Goal: Task Accomplishment & Management: Use online tool/utility

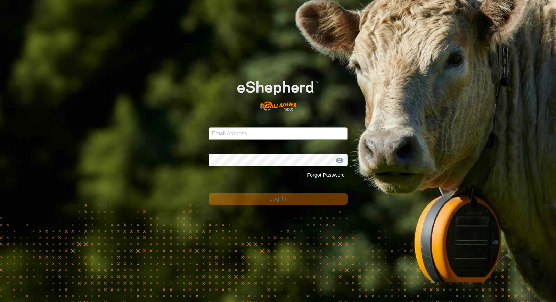
type input "[EMAIL_ADDRESS][DOMAIN_NAME]"
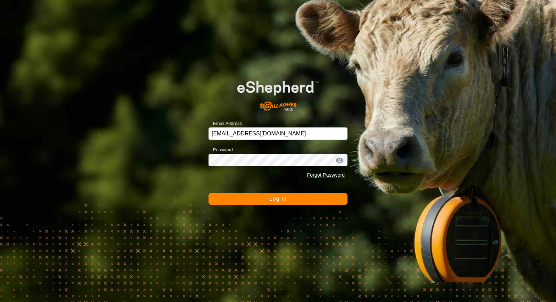
click at [258, 199] on button "Log In" at bounding box center [277, 199] width 139 height 12
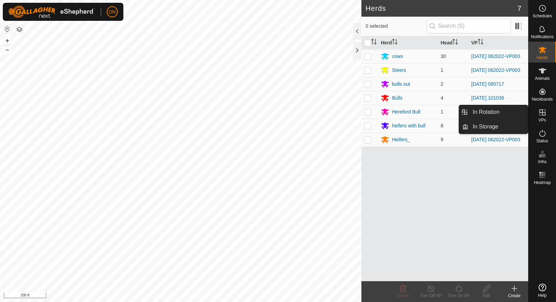
click at [542, 115] on icon at bounding box center [542, 112] width 6 height 6
click at [483, 113] on link "In Rotation" at bounding box center [497, 112] width 59 height 14
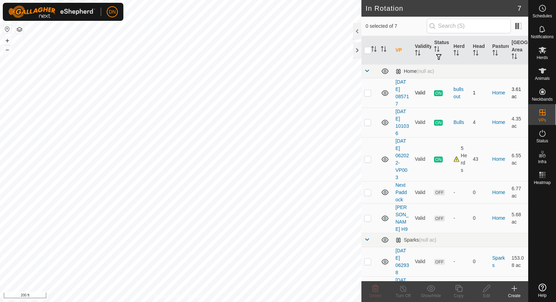
checkbox input "true"
click at [457, 287] on icon at bounding box center [458, 289] width 9 height 8
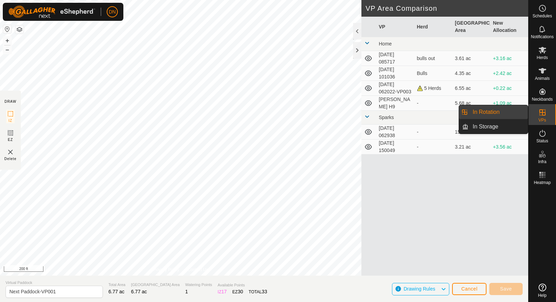
click at [544, 113] on icon at bounding box center [542, 112] width 6 height 6
click at [503, 112] on link "In Rotation" at bounding box center [497, 112] width 59 height 14
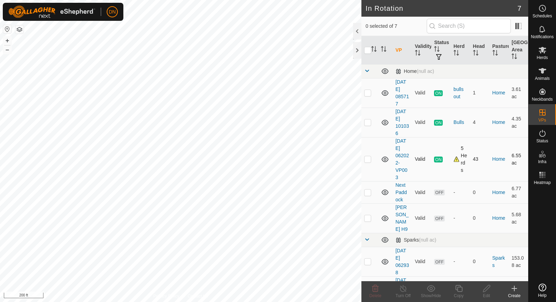
click at [367, 159] on p-checkbox at bounding box center [367, 159] width 7 height 6
checkbox input "true"
click at [460, 288] on icon at bounding box center [458, 288] width 7 height 7
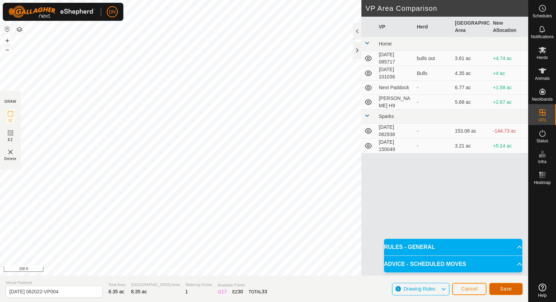
click at [505, 290] on span "Save" at bounding box center [506, 289] width 12 height 6
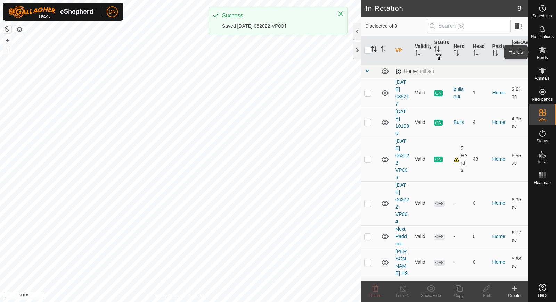
click at [539, 50] on icon at bounding box center [542, 50] width 8 height 8
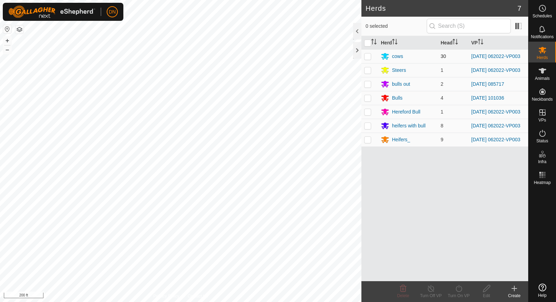
click at [367, 50] on td at bounding box center [369, 56] width 17 height 14
checkbox input "true"
click at [372, 69] on td at bounding box center [369, 70] width 17 height 14
checkbox input "true"
click at [365, 128] on p-checkbox at bounding box center [367, 126] width 7 height 6
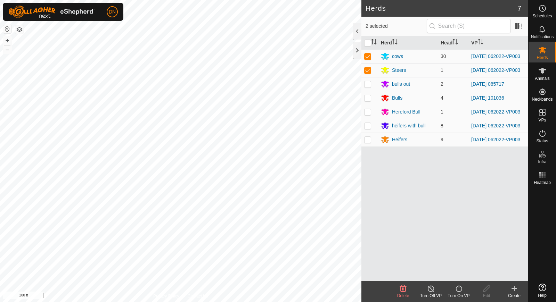
checkbox input "true"
click at [458, 288] on icon at bounding box center [458, 289] width 9 height 8
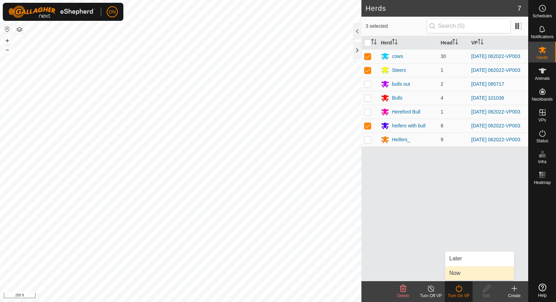
click at [482, 272] on link "Now" at bounding box center [479, 273] width 69 height 14
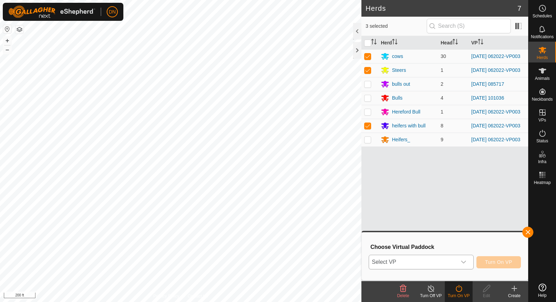
click at [465, 263] on icon "dropdown trigger" at bounding box center [463, 262] width 5 height 3
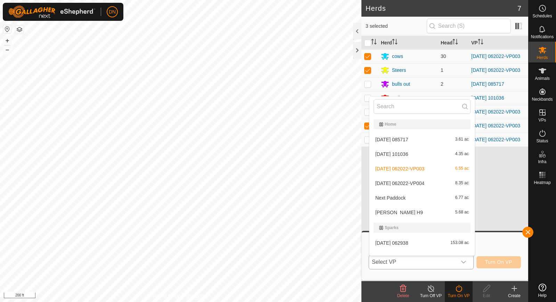
scroll to position [9, 0]
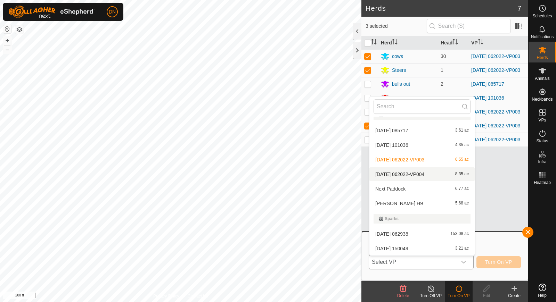
click at [422, 171] on li "[DATE] 062022-VP004 8.35 ac" at bounding box center [421, 174] width 105 height 14
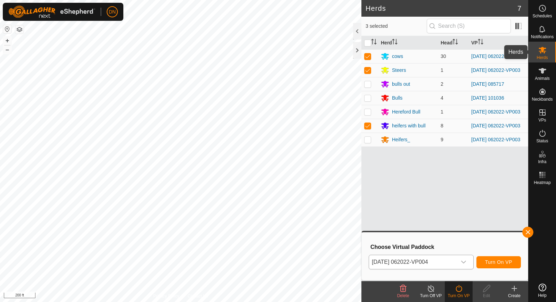
click at [542, 53] on icon at bounding box center [542, 50] width 8 height 8
click at [366, 112] on p-checkbox at bounding box center [367, 112] width 7 height 6
checkbox input "true"
click at [458, 288] on icon at bounding box center [458, 289] width 9 height 8
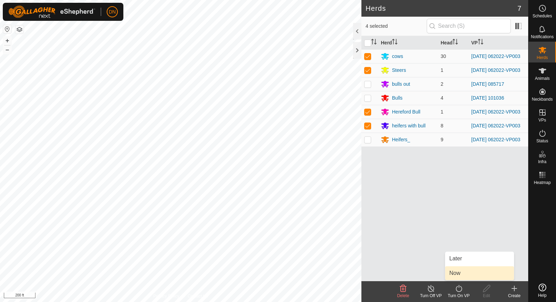
click at [459, 274] on link "Now" at bounding box center [479, 273] width 69 height 14
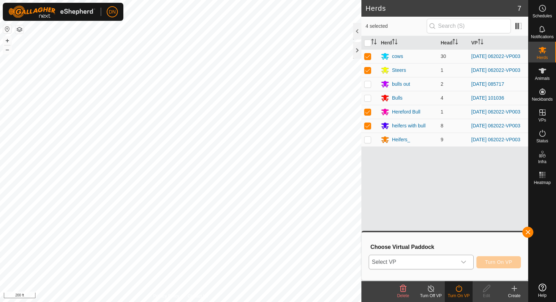
click at [465, 260] on icon "dropdown trigger" at bounding box center [464, 263] width 6 height 6
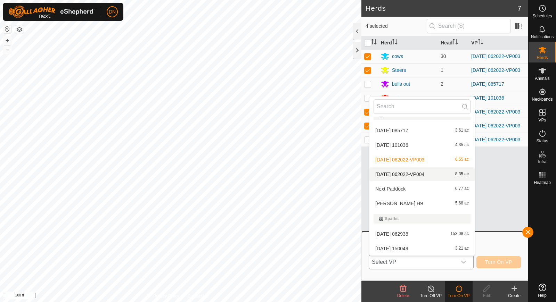
click at [433, 173] on li "[DATE] 062022-VP004 8.35 ac" at bounding box center [421, 174] width 105 height 14
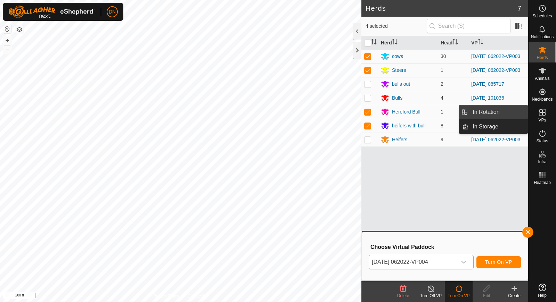
click at [490, 112] on link "In Rotation" at bounding box center [497, 112] width 59 height 14
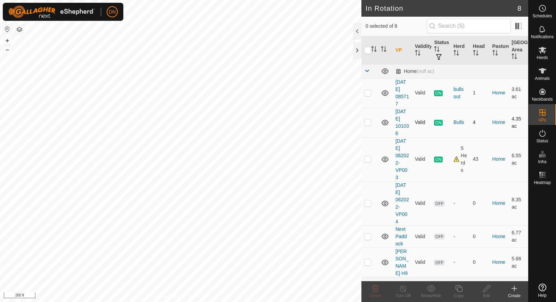
checkbox input "true"
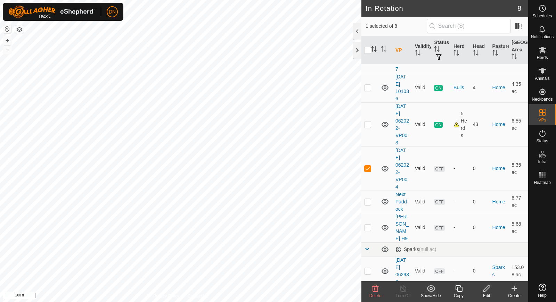
scroll to position [55, 0]
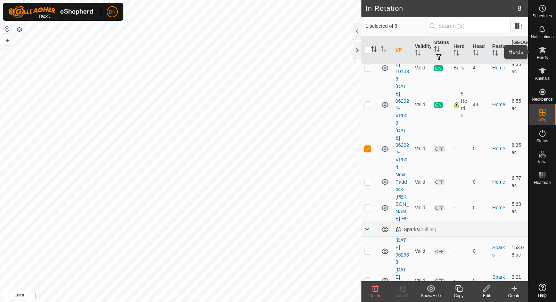
click at [541, 52] on icon at bounding box center [542, 50] width 8 height 8
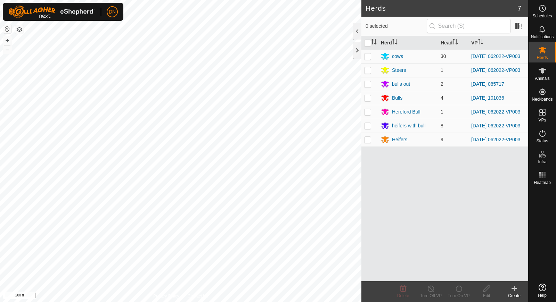
click at [366, 55] on p-checkbox at bounding box center [367, 57] width 7 height 6
checkbox input "true"
click at [368, 71] on p-checkbox at bounding box center [367, 70] width 7 height 6
checkbox input "true"
click at [365, 113] on p-checkbox at bounding box center [367, 112] width 7 height 6
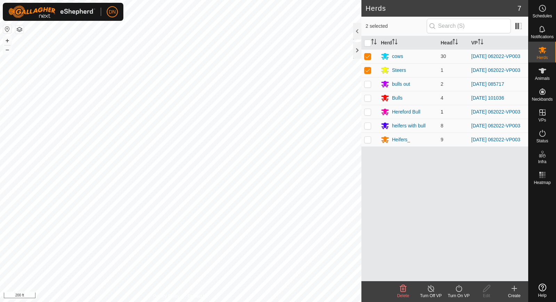
checkbox input "true"
click at [365, 129] on p-checkbox at bounding box center [367, 126] width 7 height 6
checkbox input "true"
click at [458, 288] on icon at bounding box center [458, 289] width 9 height 8
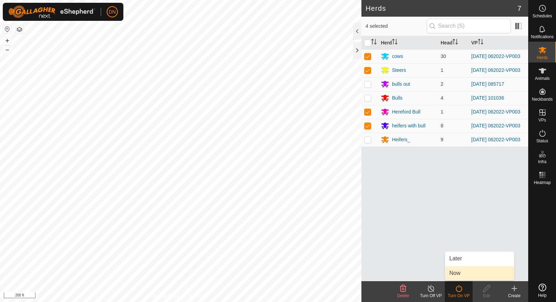
click at [461, 270] on link "Now" at bounding box center [479, 273] width 69 height 14
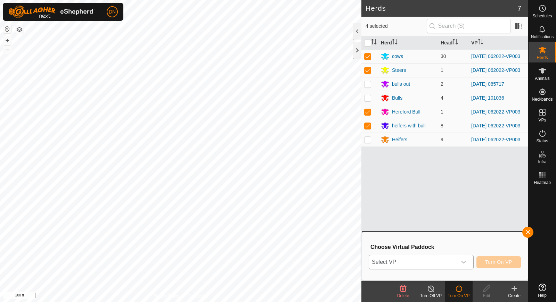
click at [466, 263] on icon "dropdown trigger" at bounding box center [464, 263] width 6 height 6
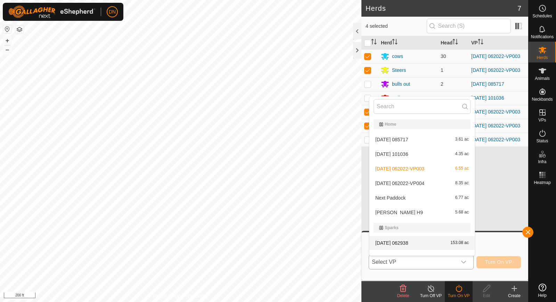
scroll to position [9, 0]
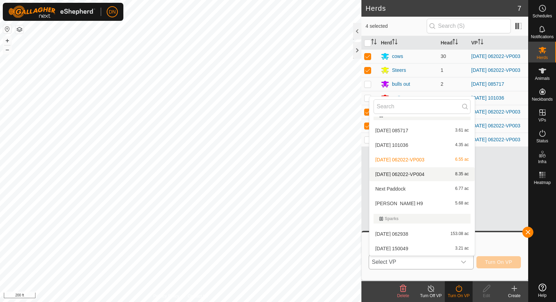
click at [429, 174] on li "[DATE] 062022-VP004 8.35 ac" at bounding box center [421, 174] width 105 height 14
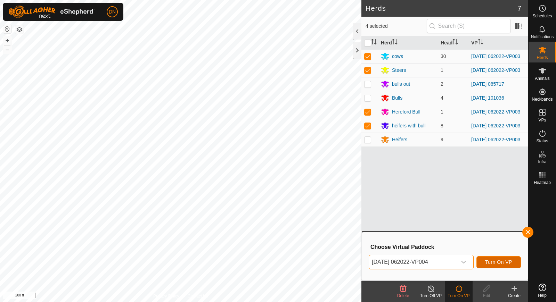
click at [492, 260] on span "Turn On VP" at bounding box center [498, 263] width 27 height 6
